Goal: Transaction & Acquisition: Purchase product/service

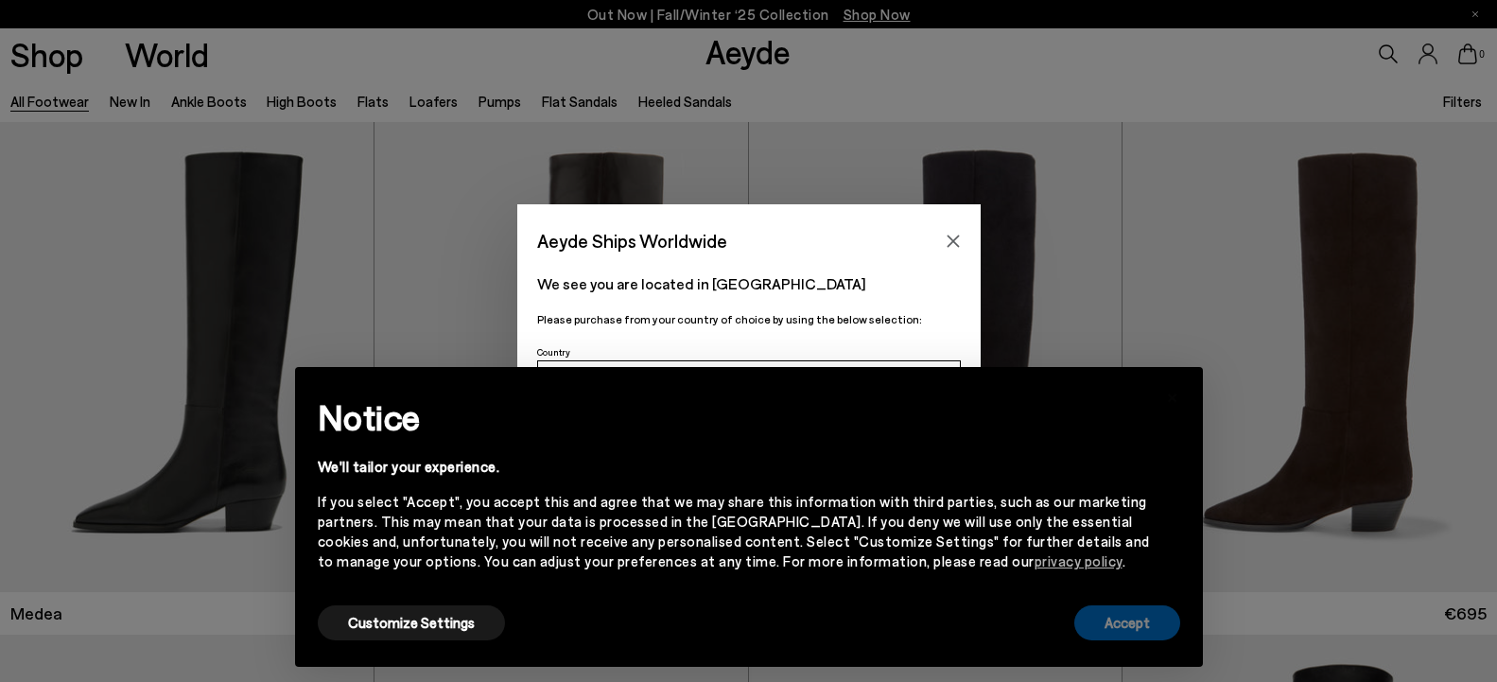
click at [1111, 625] on button "Accept" at bounding box center [1127, 622] width 106 height 35
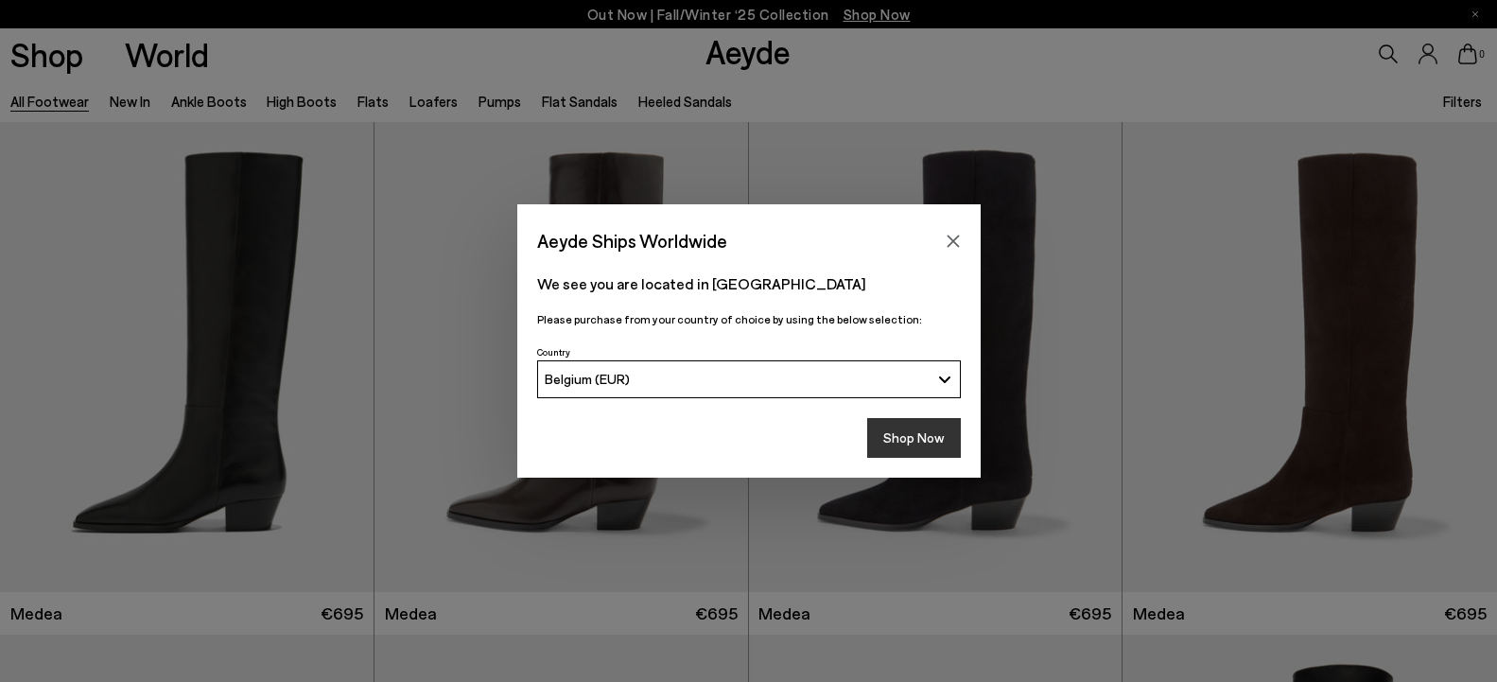
click at [901, 437] on button "Shop Now" at bounding box center [914, 438] width 94 height 40
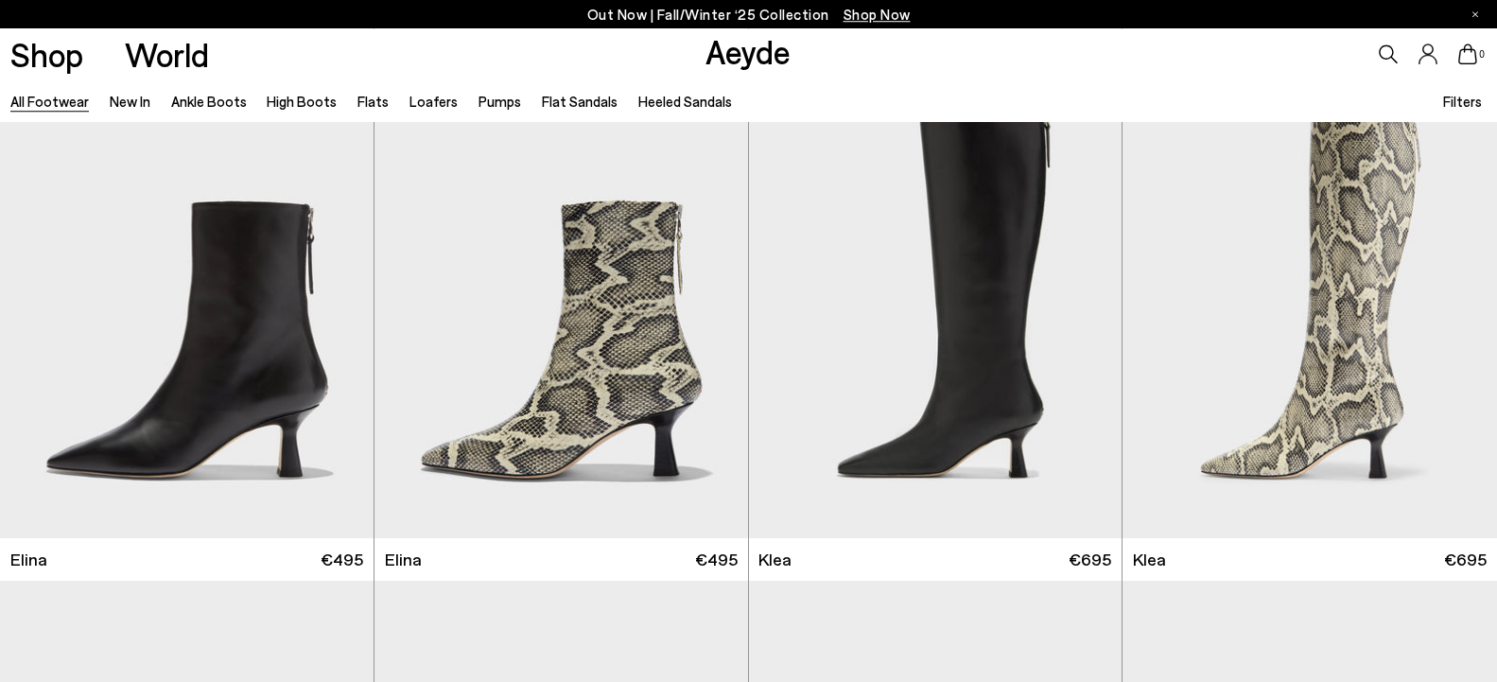
scroll to position [2121, 0]
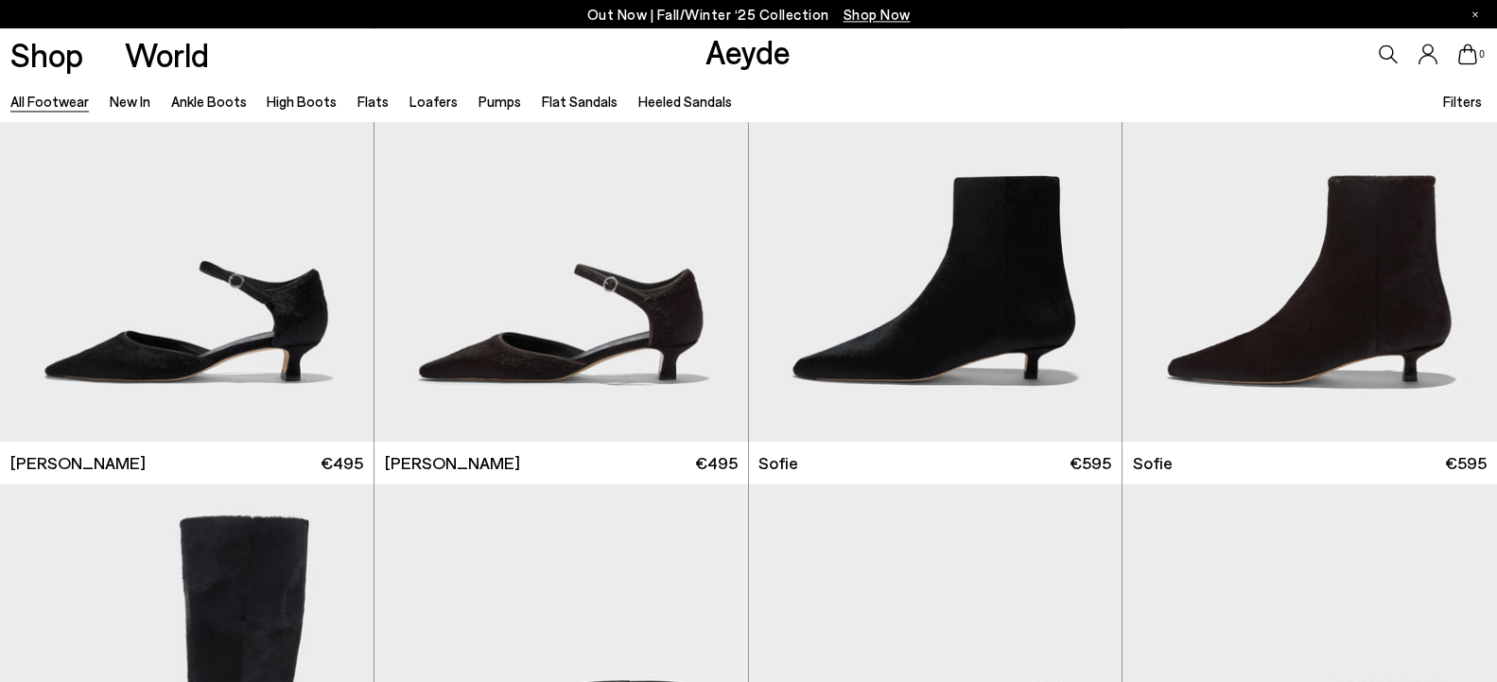
scroll to position [5818, 0]
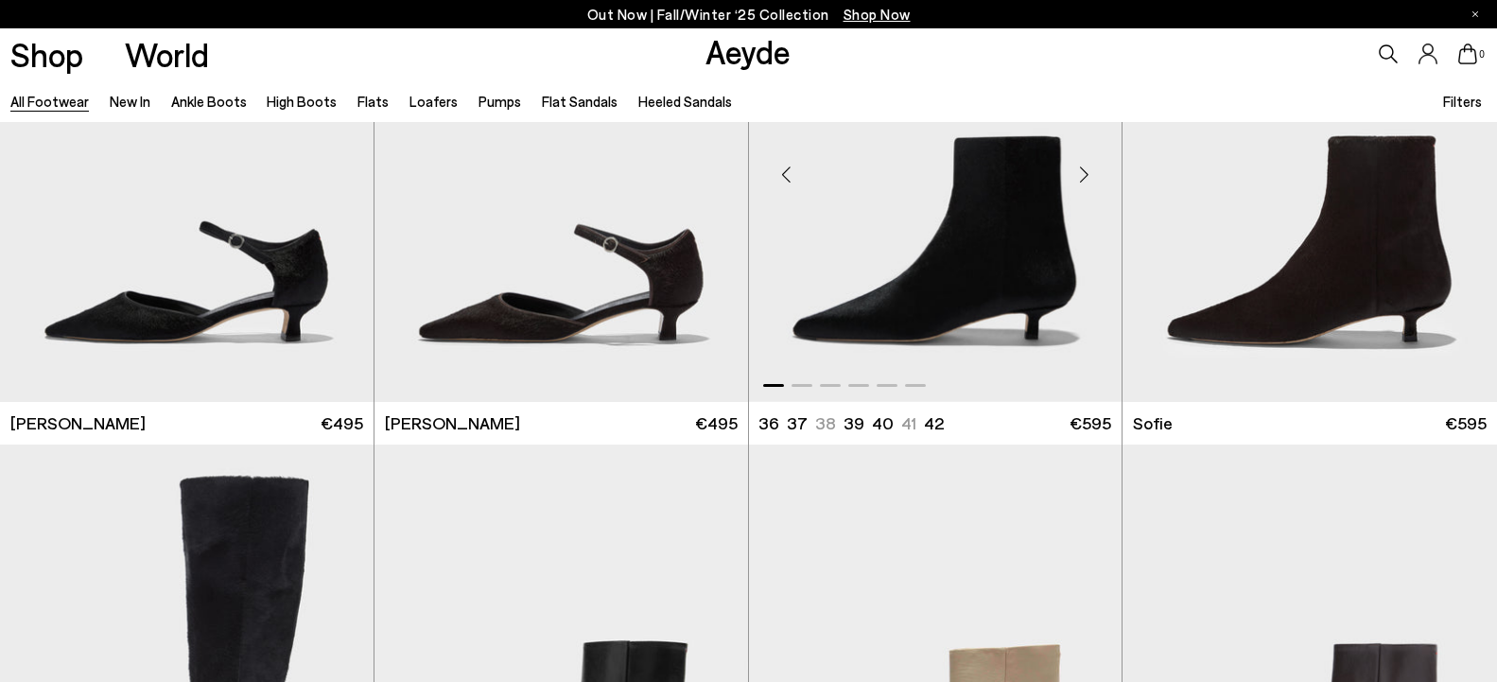
click at [1078, 168] on div "Next slide" at bounding box center [1083, 175] width 57 height 57
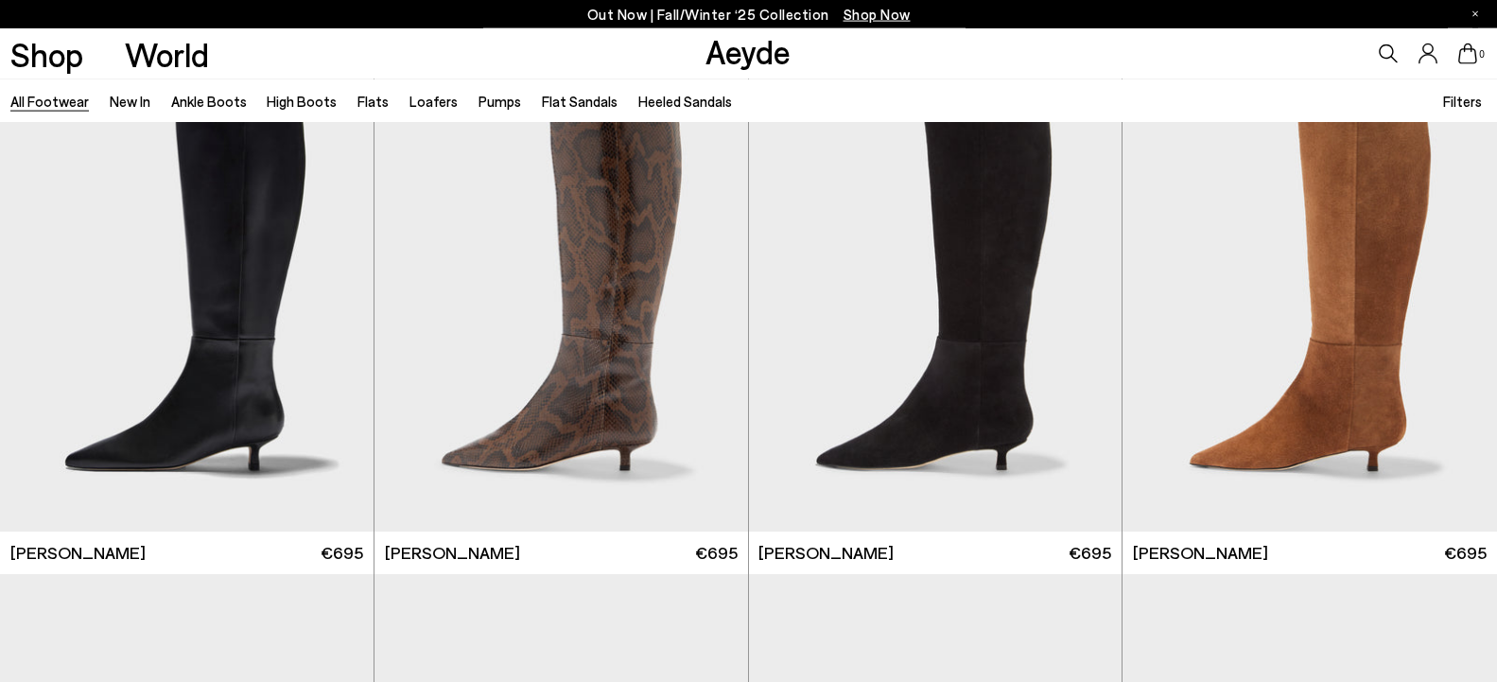
scroll to position [7232, 0]
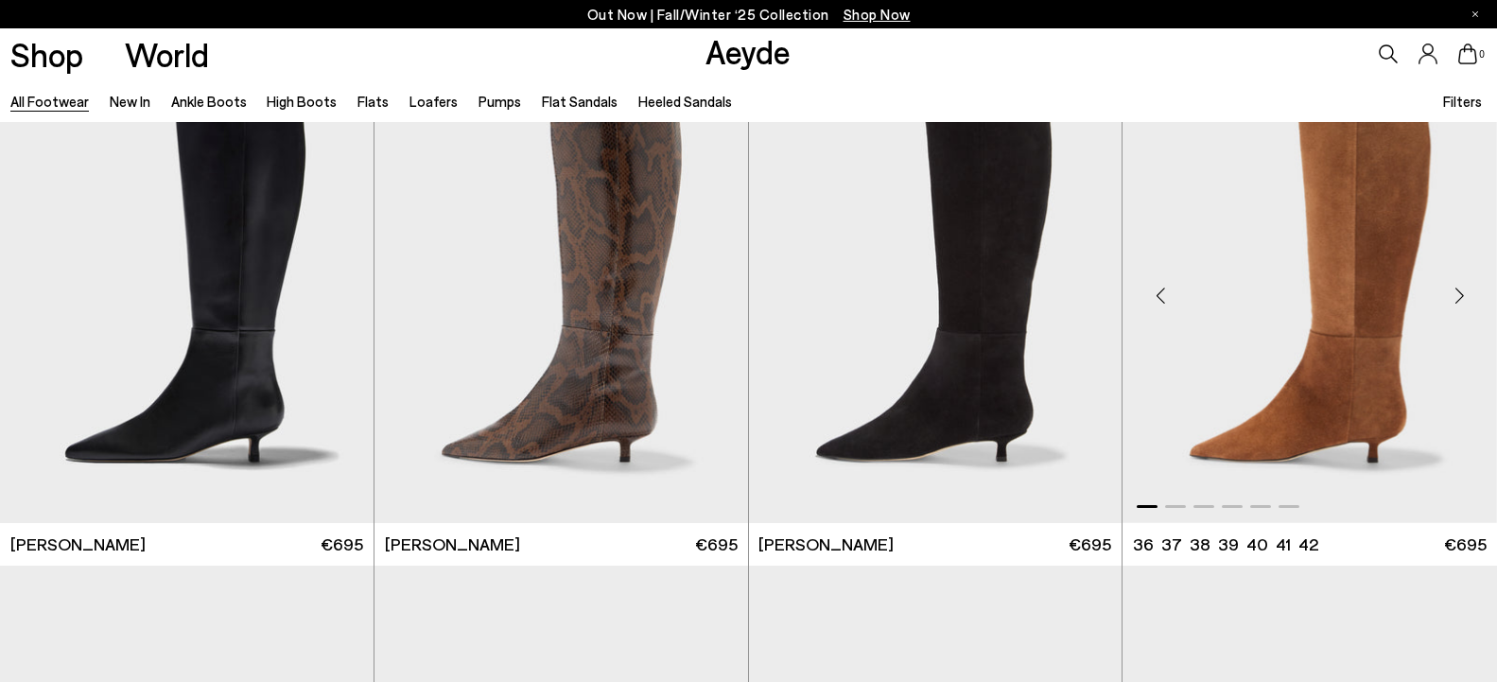
click at [1458, 291] on div "Next slide" at bounding box center [1458, 295] width 57 height 57
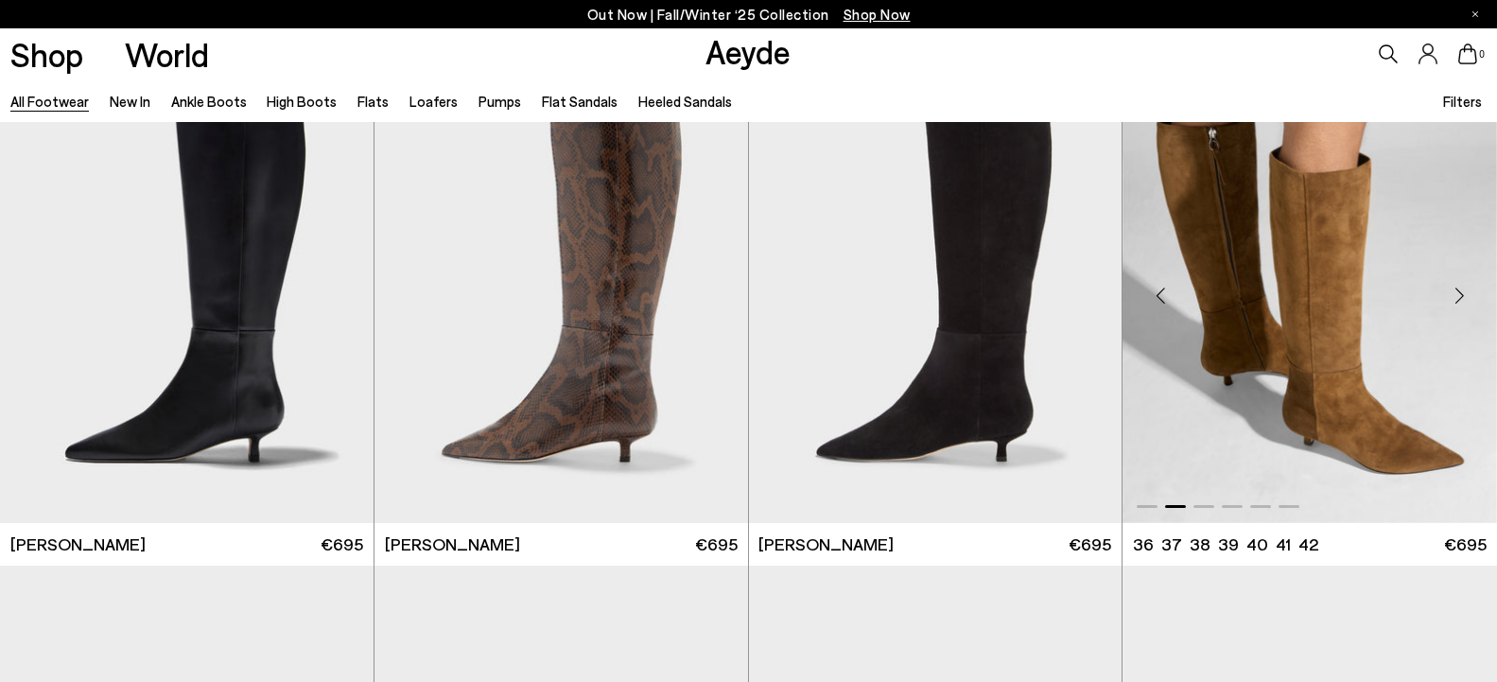
click at [1458, 291] on div "Next slide" at bounding box center [1458, 295] width 57 height 57
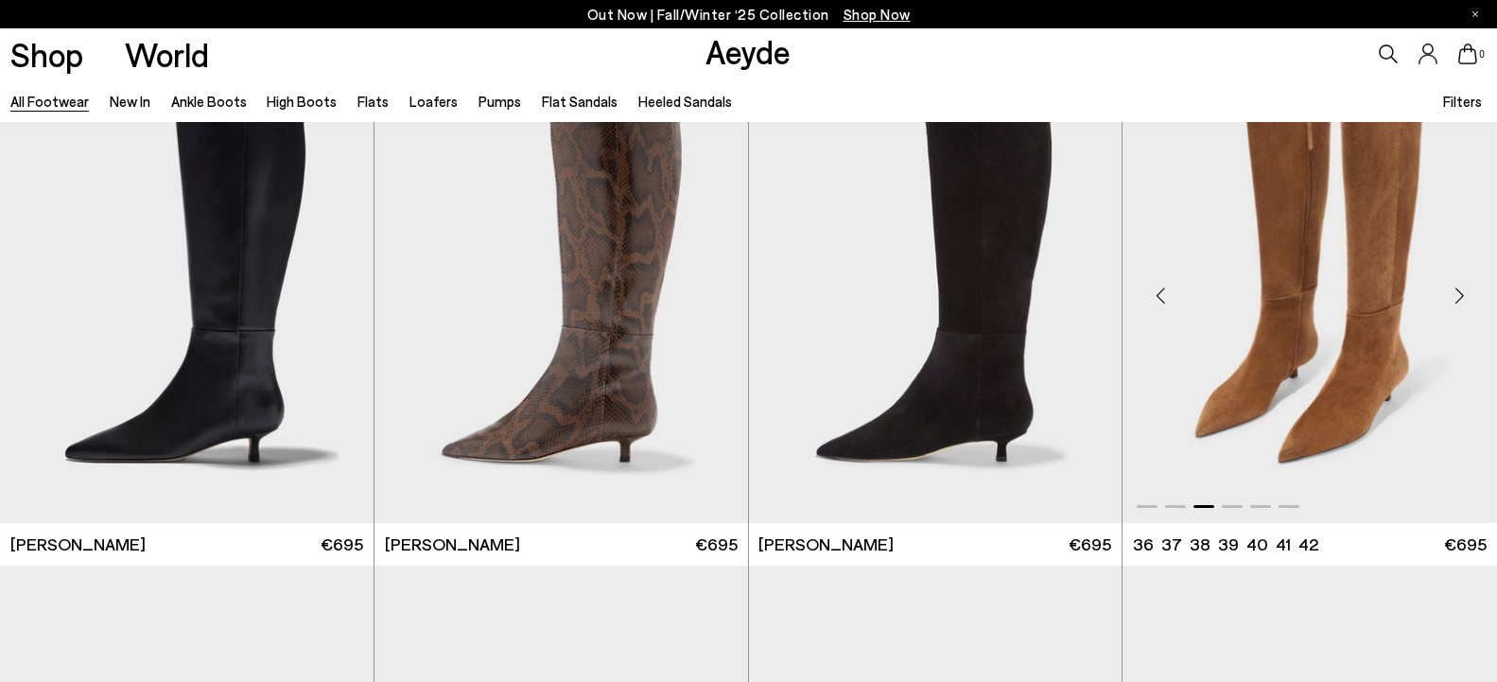
click at [1458, 291] on div "Next slide" at bounding box center [1458, 295] width 57 height 57
